Goal: Navigation & Orientation: Find specific page/section

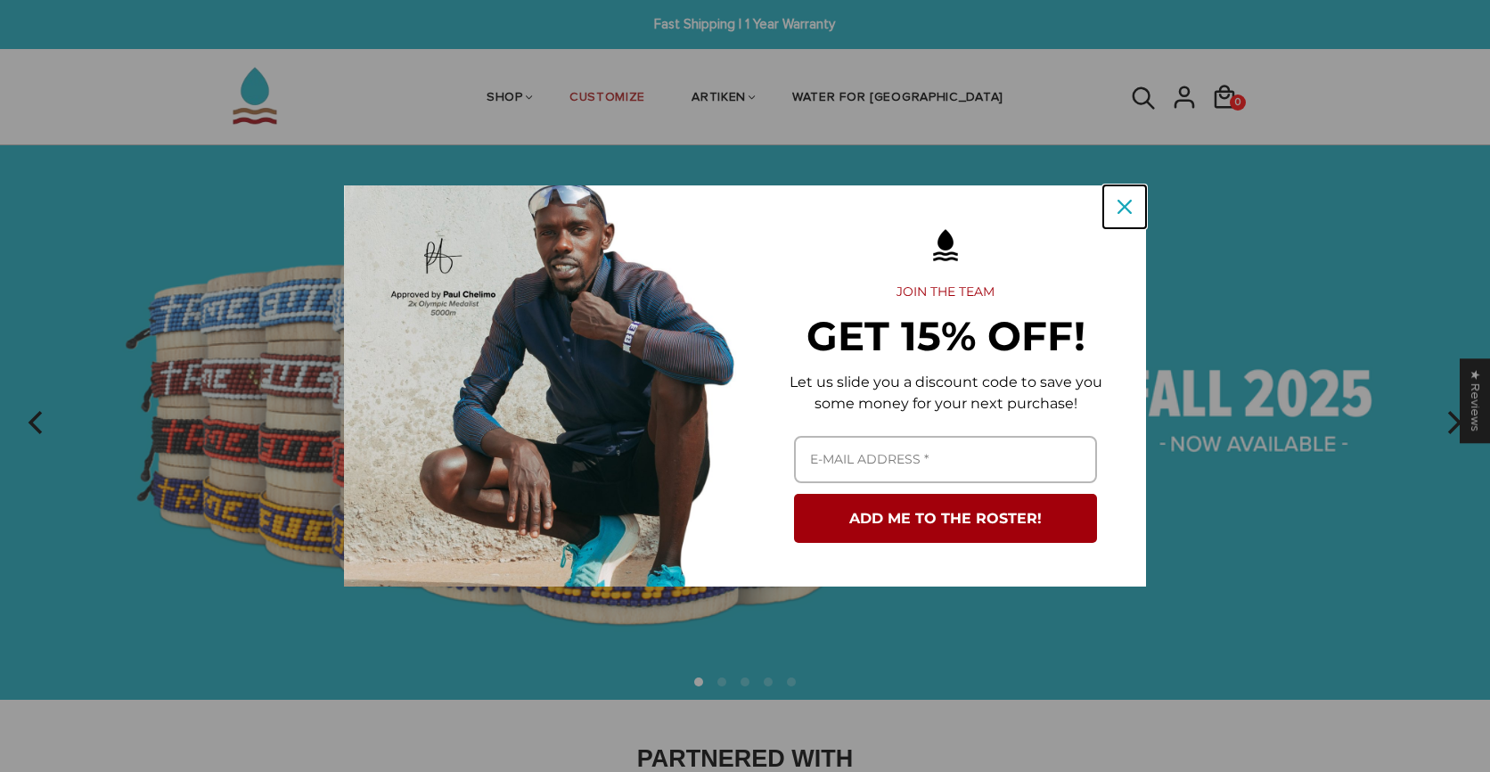
click at [1128, 204] on icon "close icon" at bounding box center [1125, 207] width 14 height 14
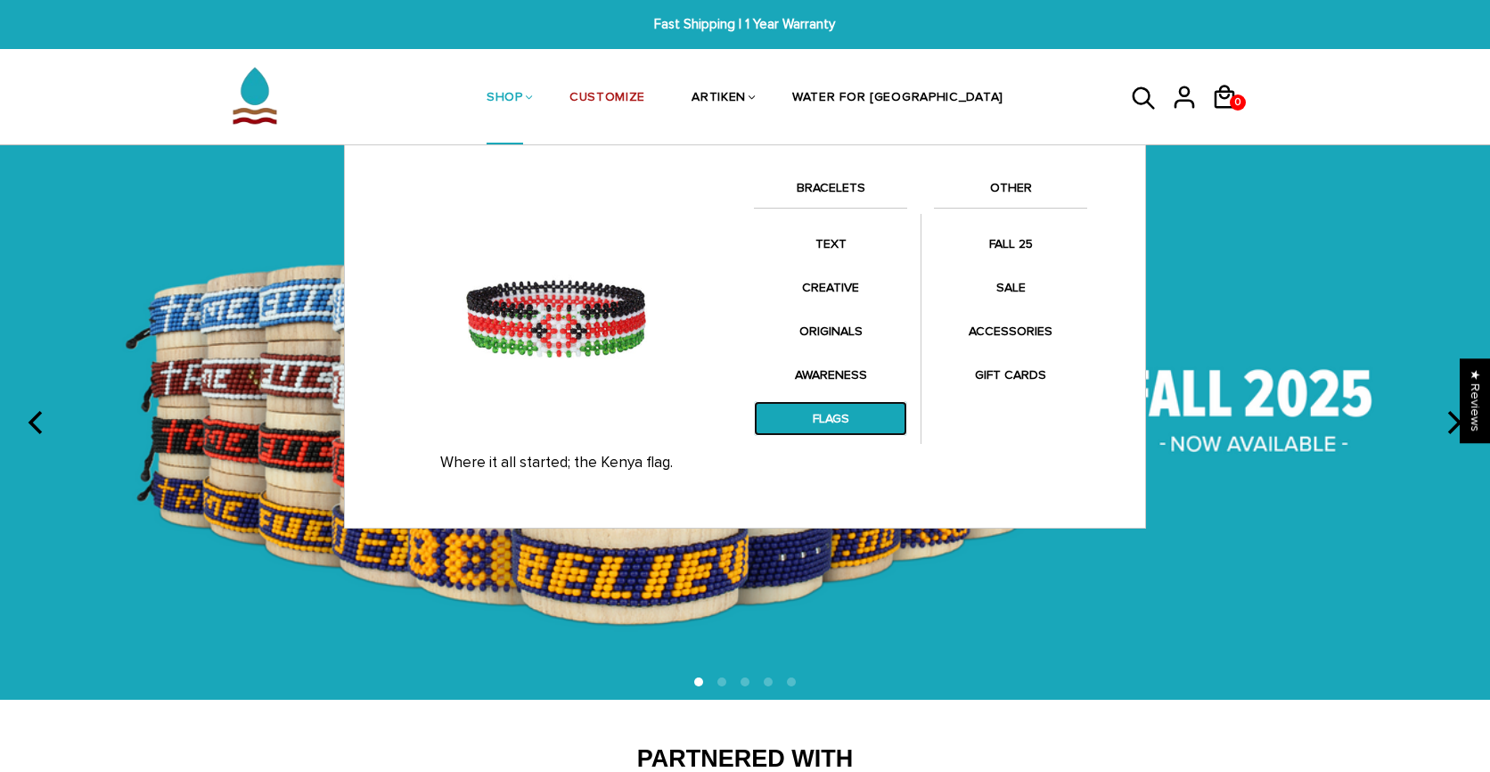
click at [837, 418] on link "FLAGS" at bounding box center [830, 418] width 153 height 35
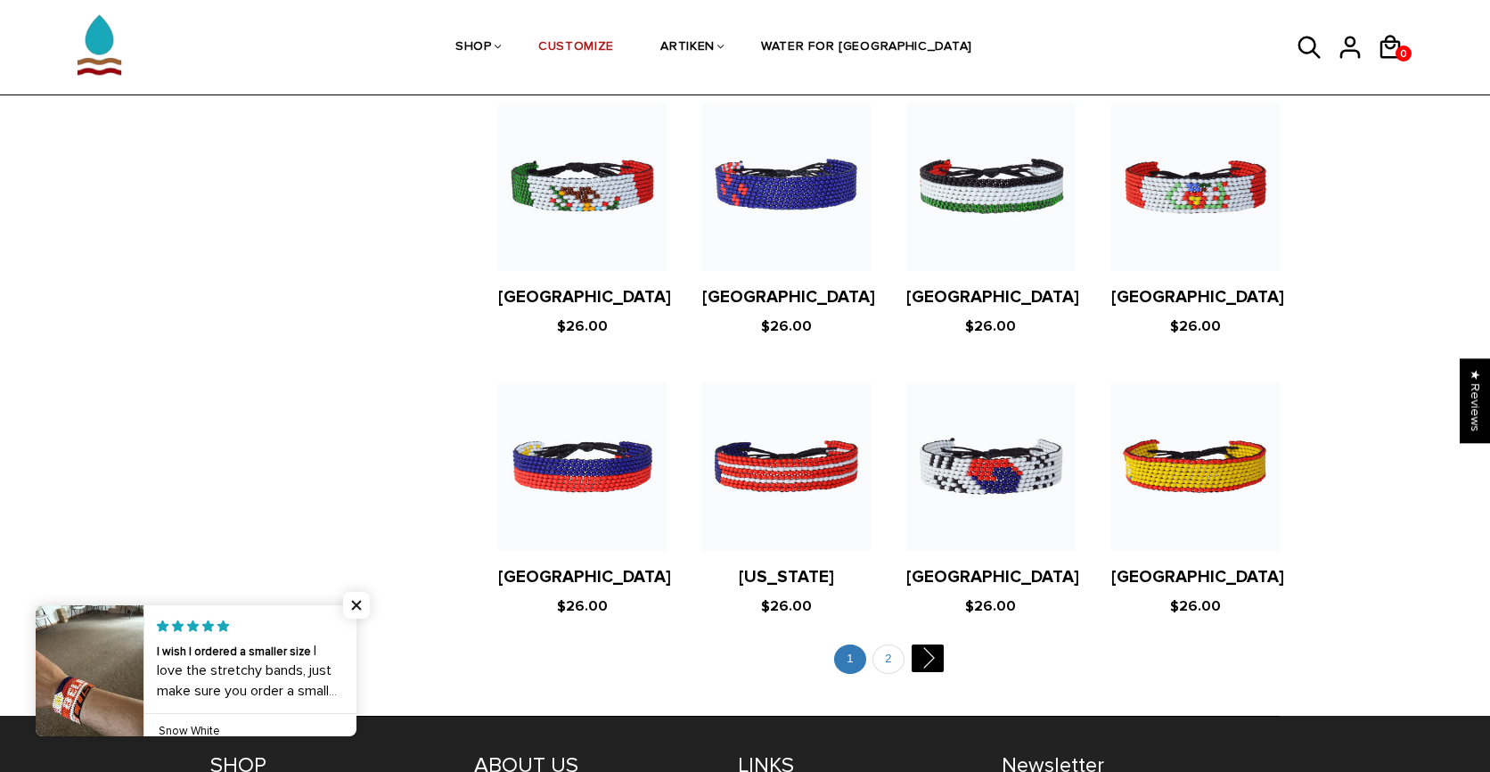
scroll to position [3281, 0]
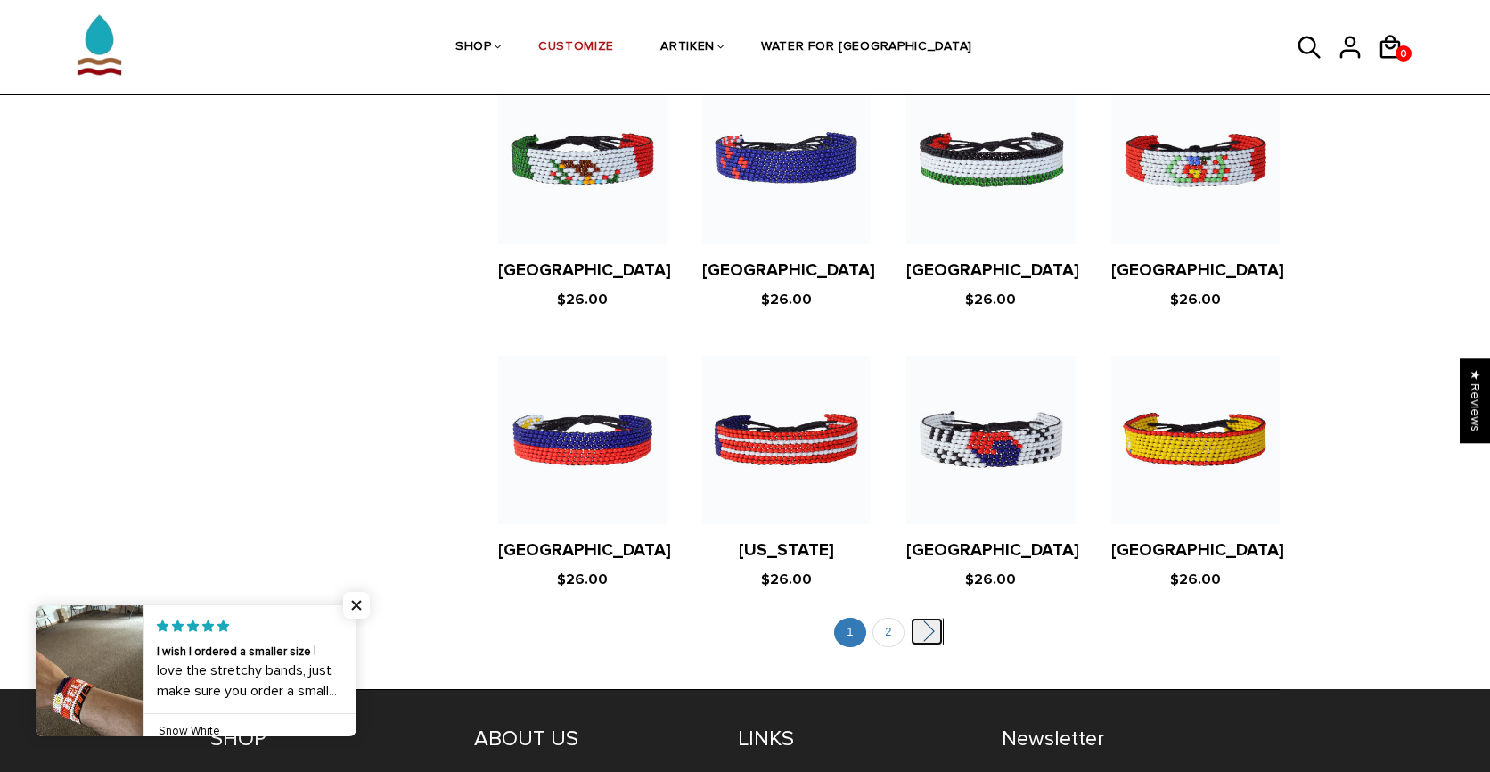
click at [931, 618] on link "" at bounding box center [927, 632] width 32 height 28
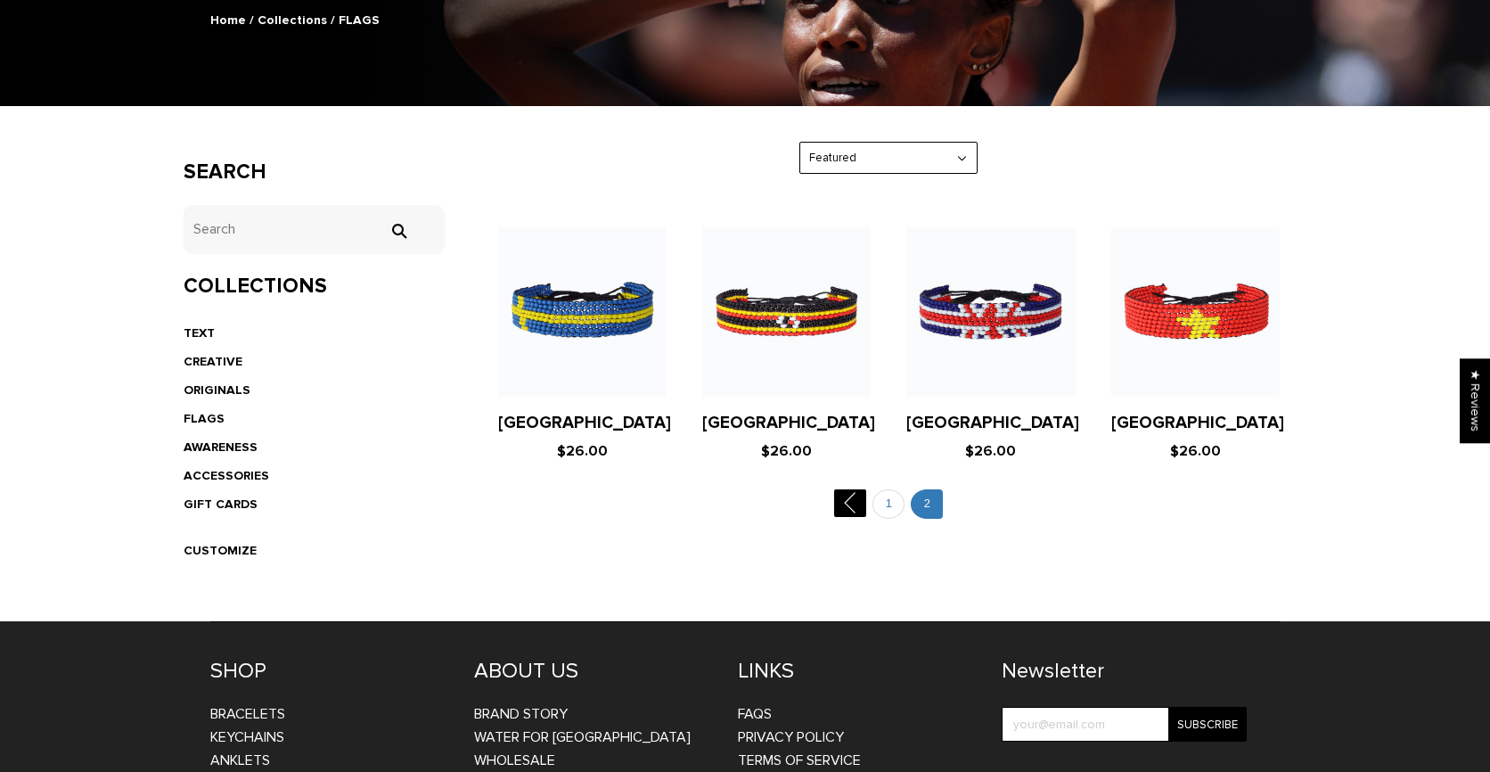
scroll to position [398, 0]
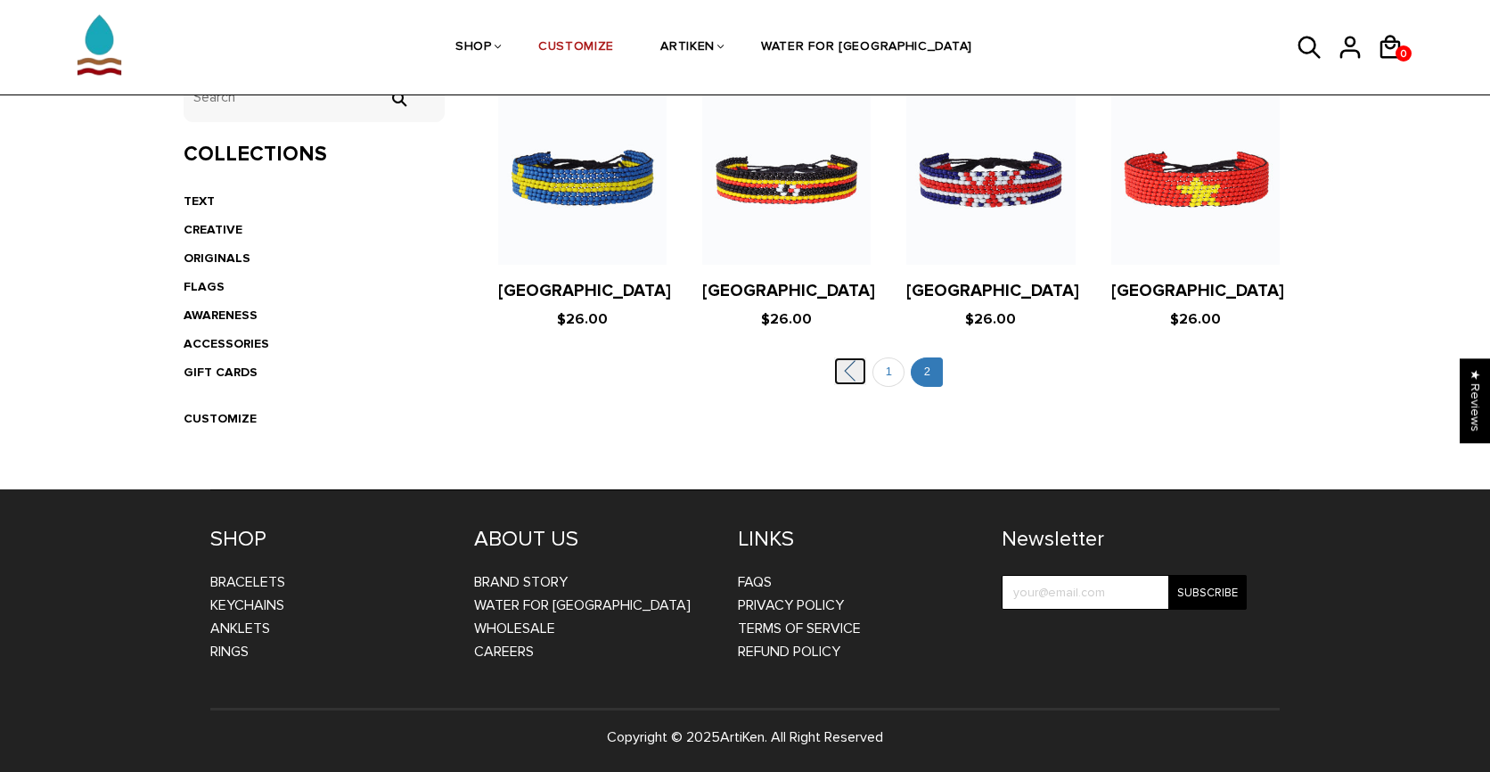
click at [857, 371] on link "" at bounding box center [850, 371] width 32 height 28
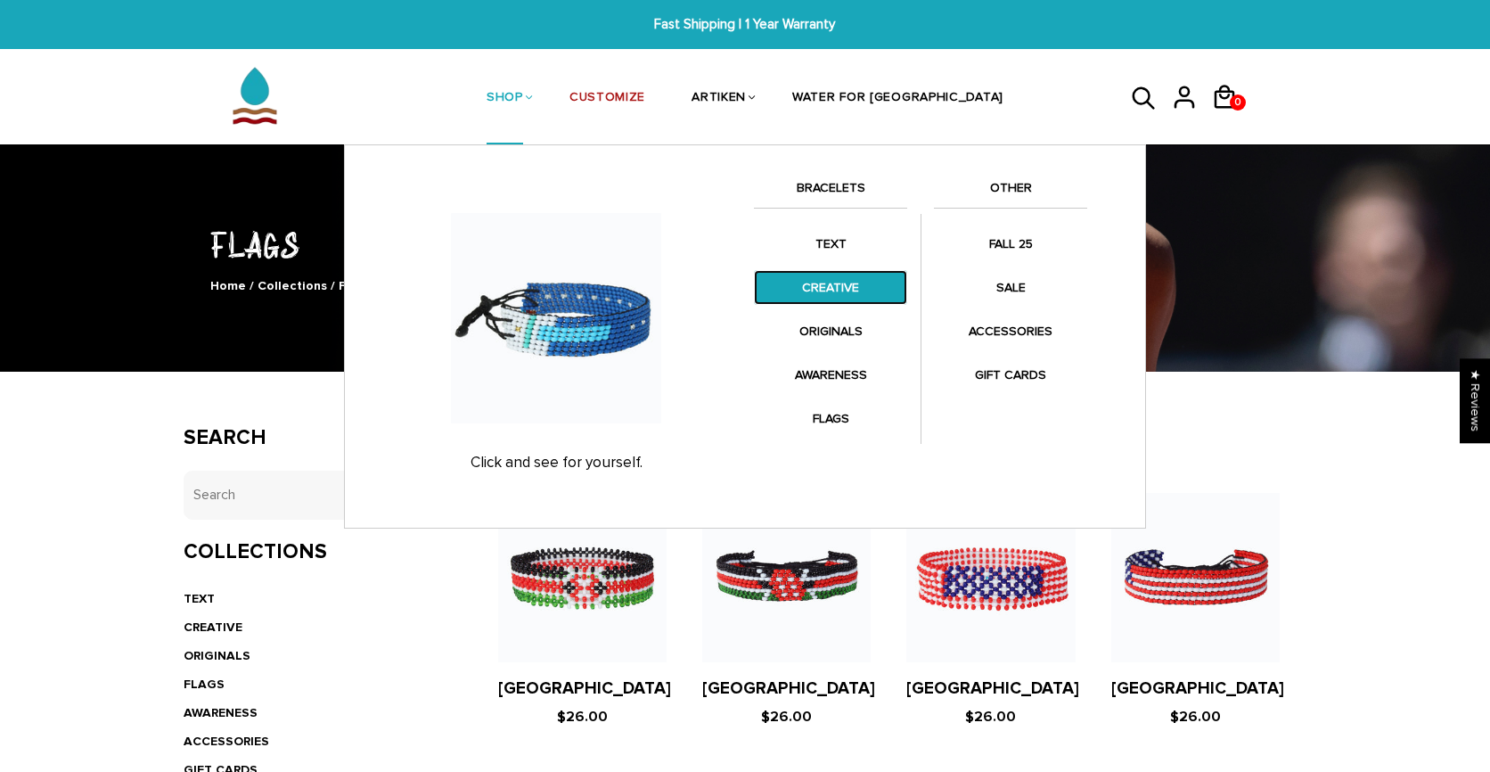
click at [847, 296] on link "CREATIVE" at bounding box center [830, 287] width 153 height 35
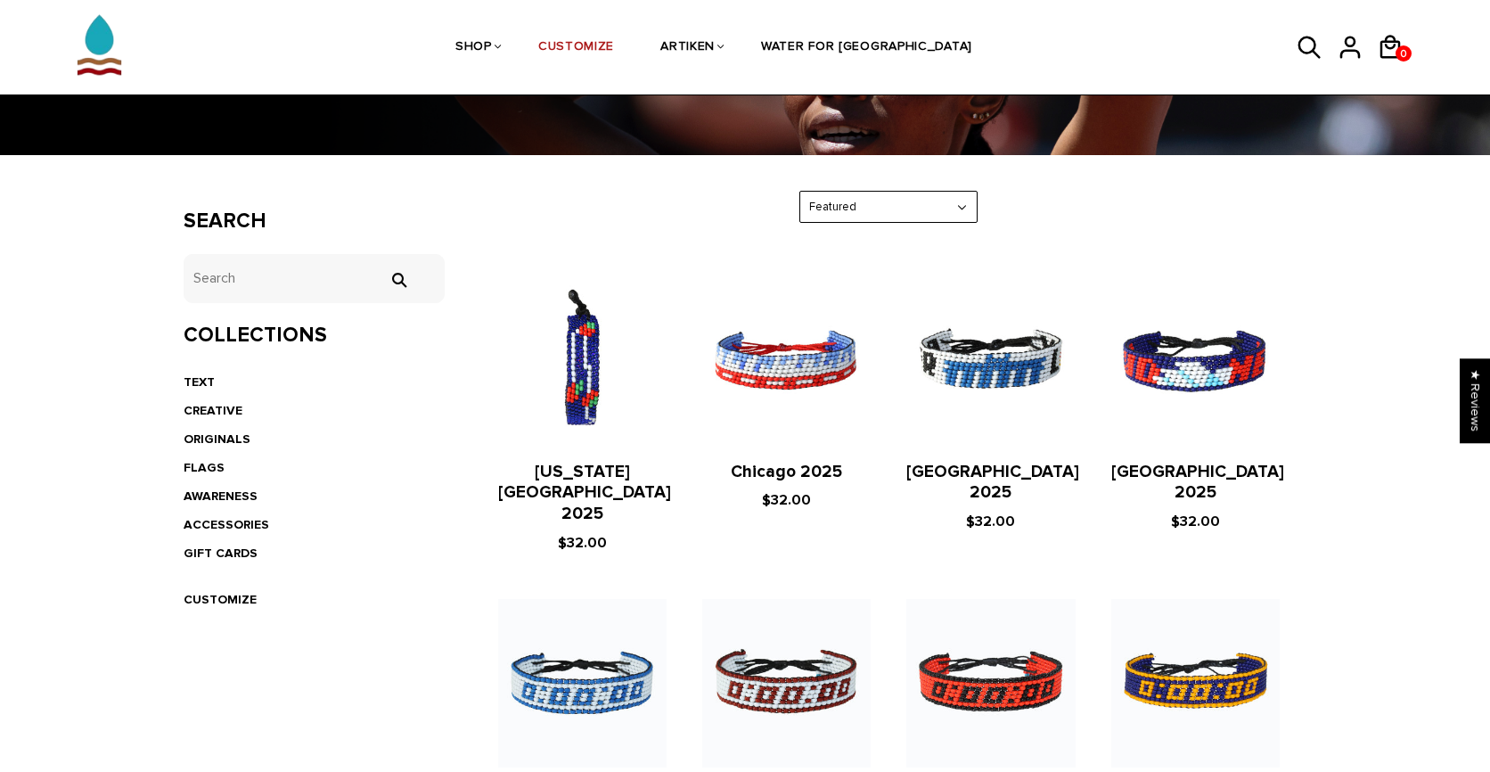
scroll to position [230, 0]
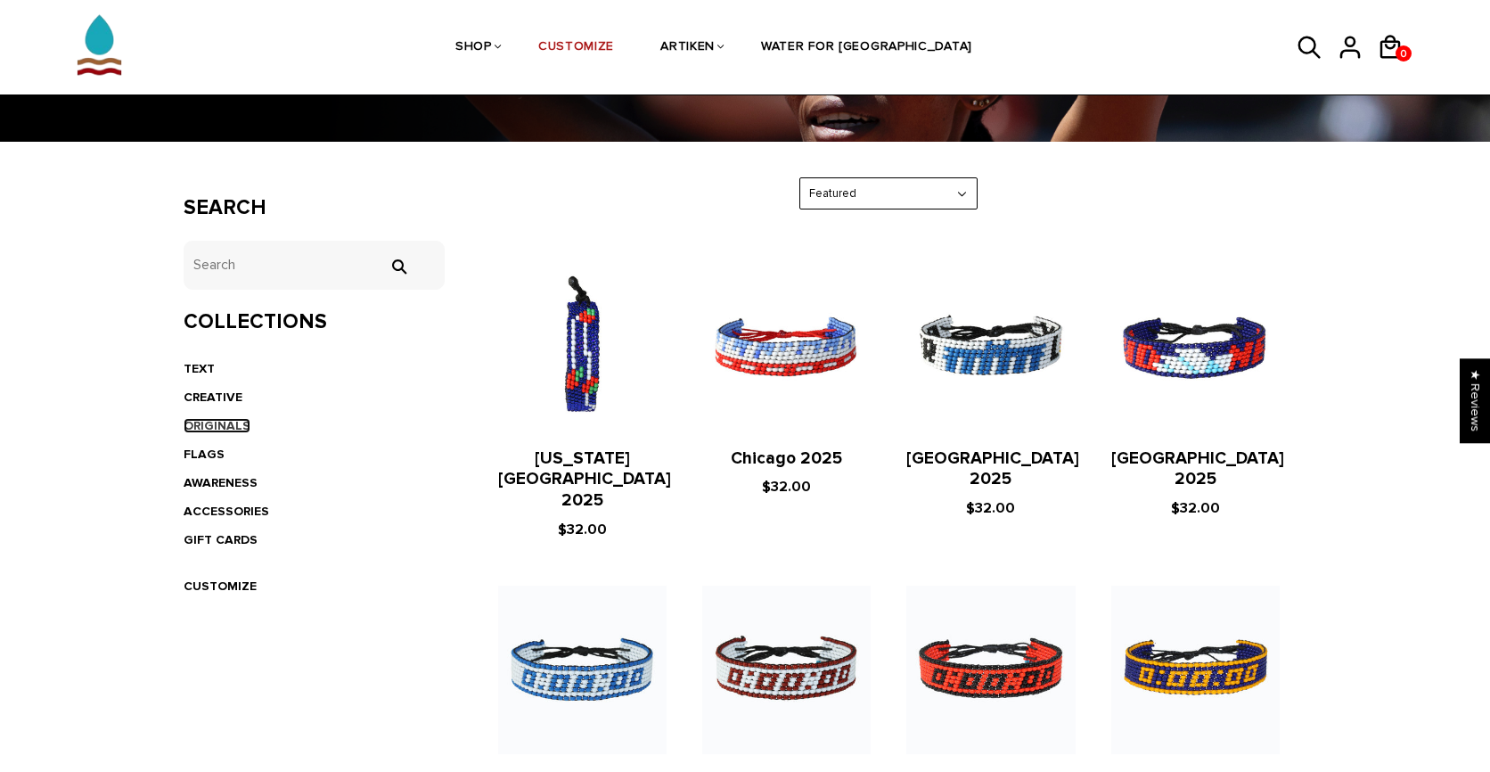
click at [220, 431] on link "ORIGINALS" at bounding box center [217, 425] width 67 height 15
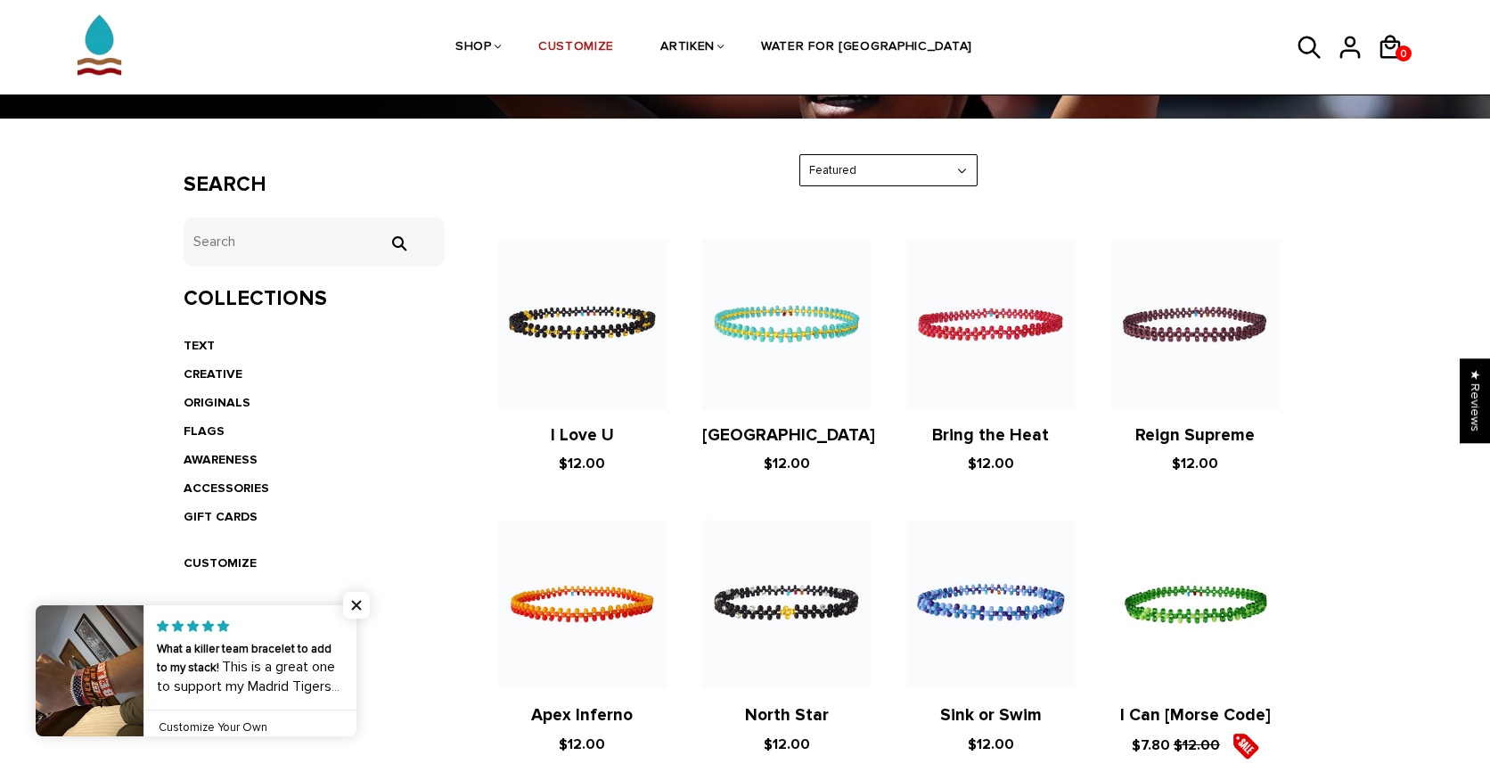
scroll to position [272, 0]
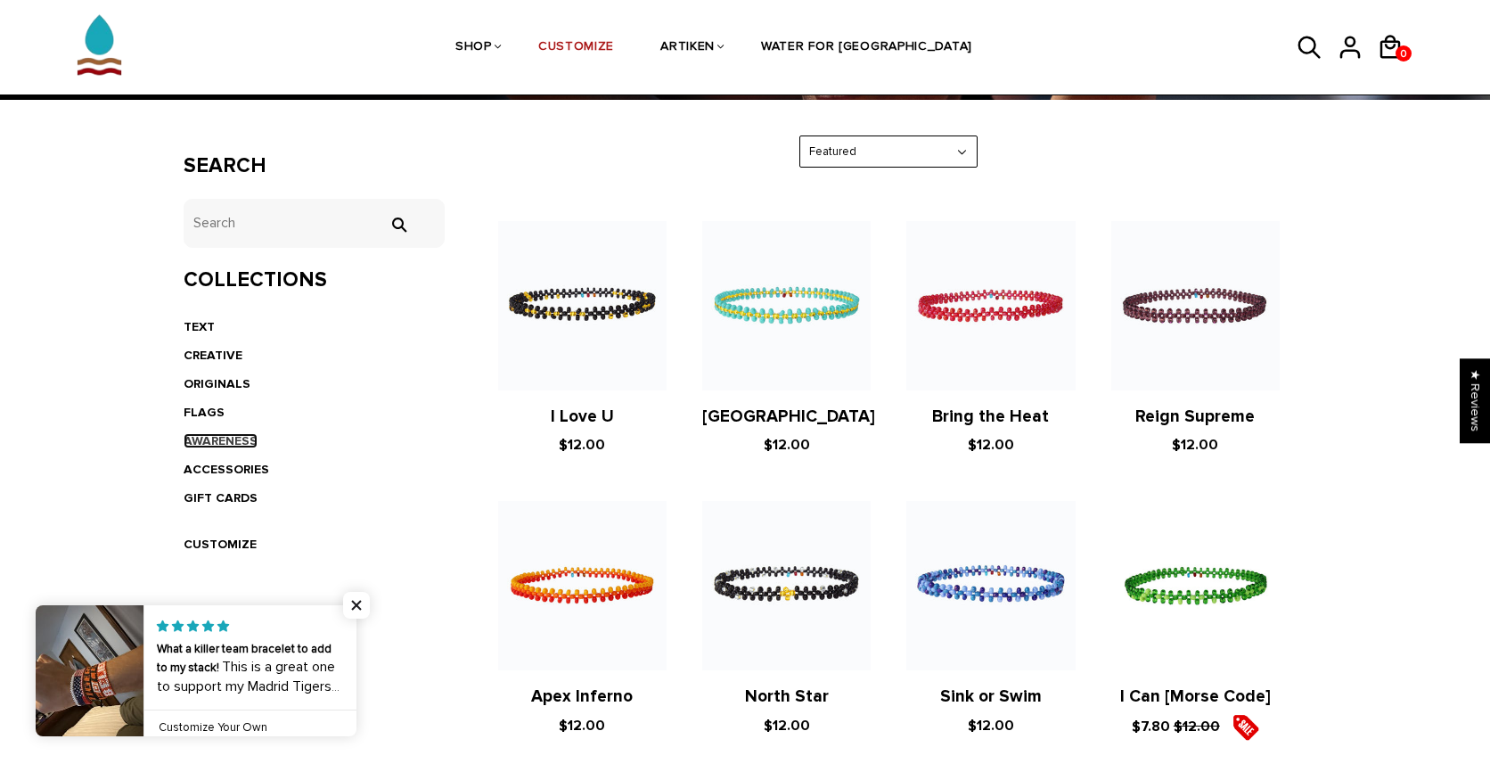
click at [240, 441] on link "AWARENESS" at bounding box center [221, 440] width 74 height 15
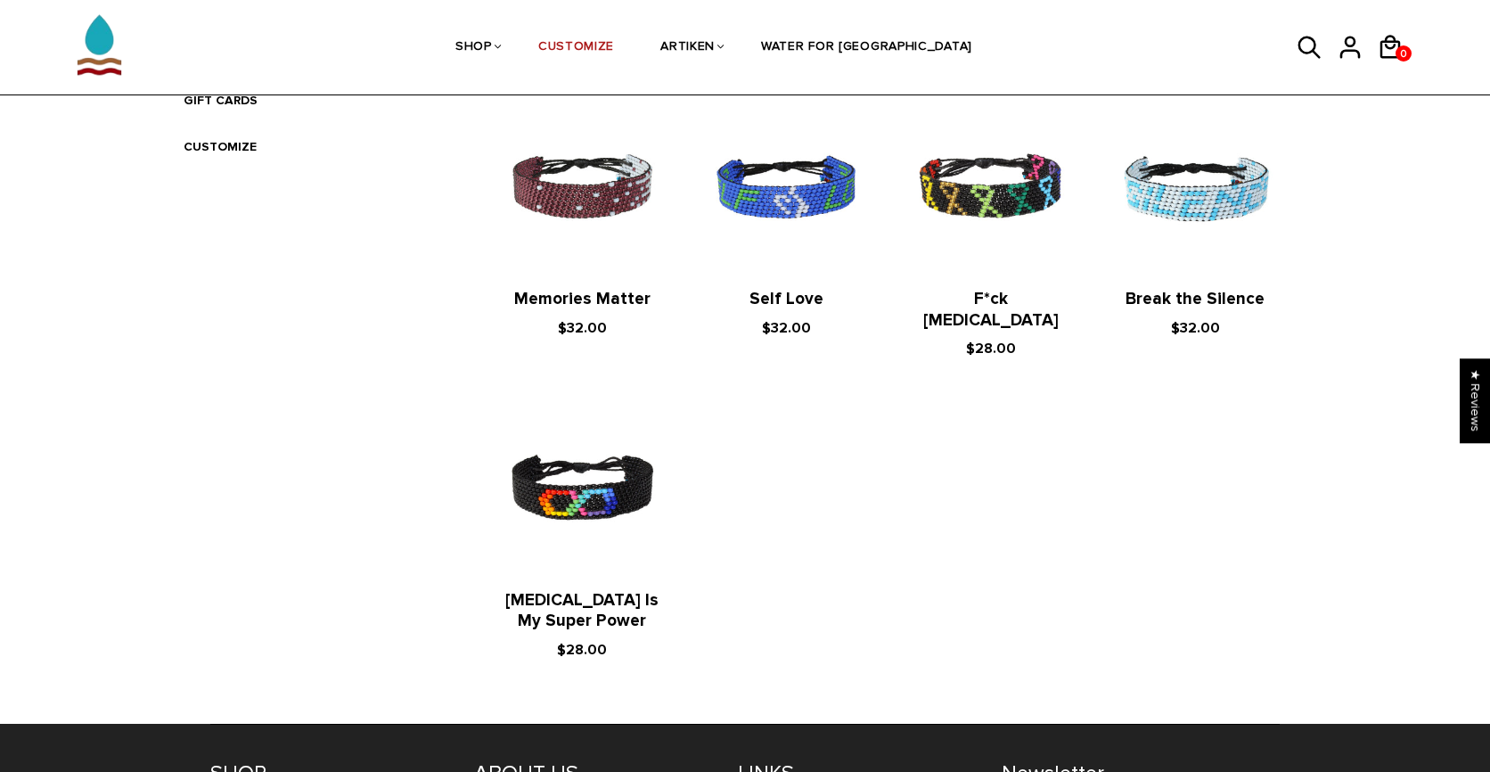
scroll to position [775, 0]
